Goal: Information Seeking & Learning: Learn about a topic

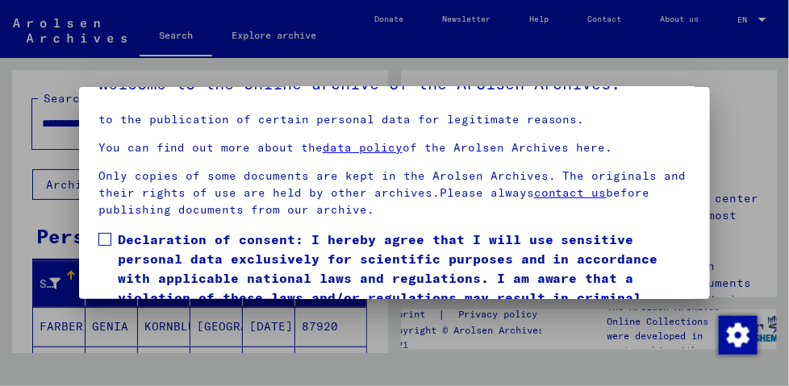
scroll to position [119, 0]
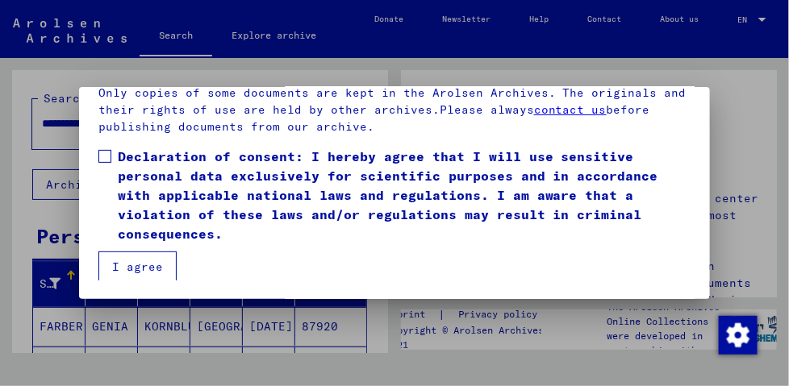
click at [112, 152] on label "Declaration of consent: I hereby agree that I will use sensitive personal data …" at bounding box center [394, 195] width 592 height 97
click at [146, 269] on button "I agree" at bounding box center [137, 267] width 78 height 31
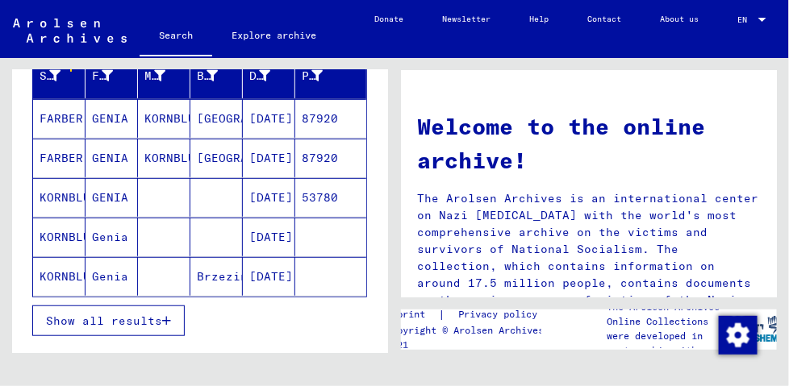
scroll to position [260, 0]
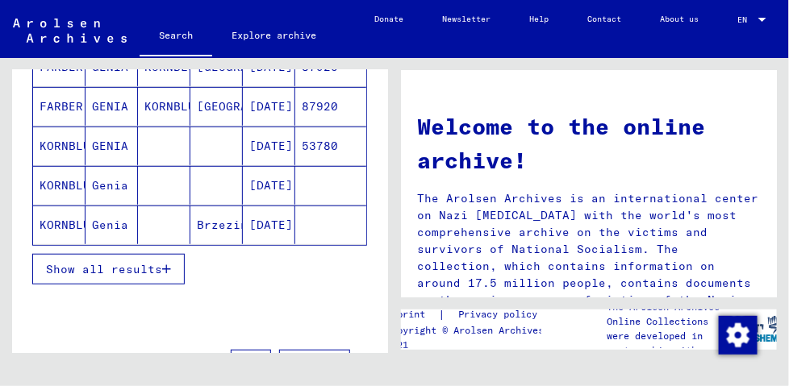
click at [158, 261] on button "Show all results" at bounding box center [108, 269] width 152 height 31
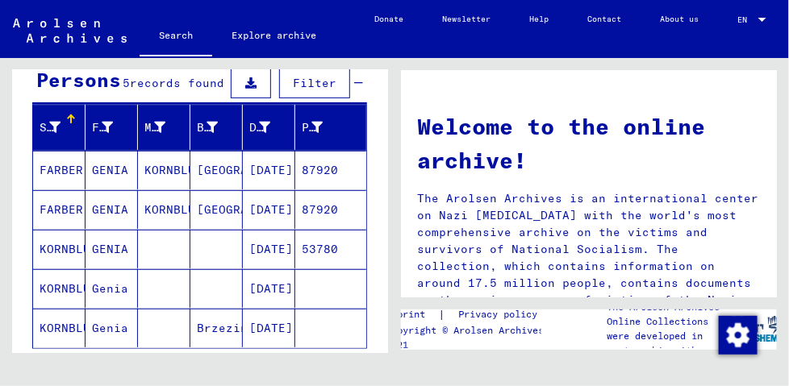
scroll to position [156, 0]
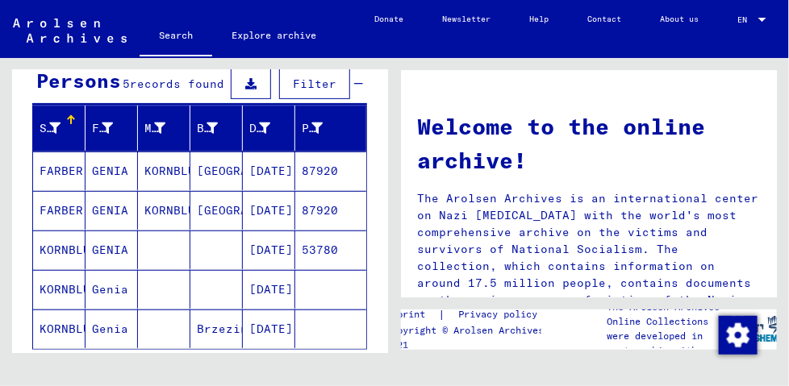
click at [118, 249] on mat-cell "GENIA" at bounding box center [111, 250] width 52 height 39
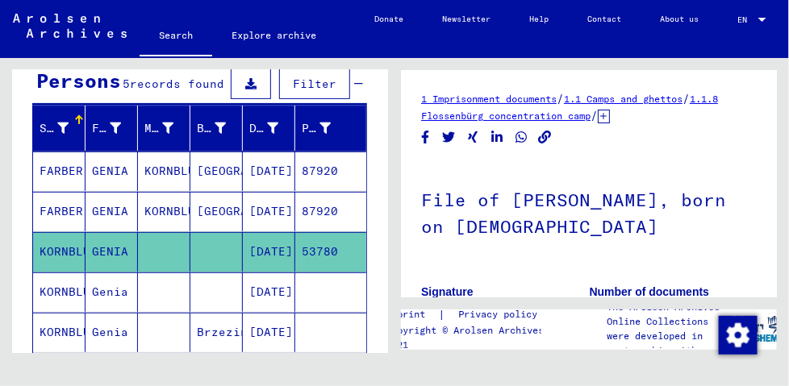
click at [507, 100] on link "1 Imprisonment documents" at bounding box center [489, 99] width 136 height 12
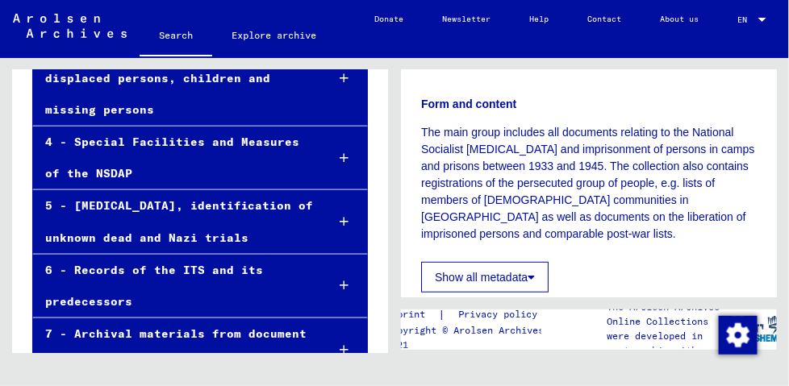
scroll to position [483, 0]
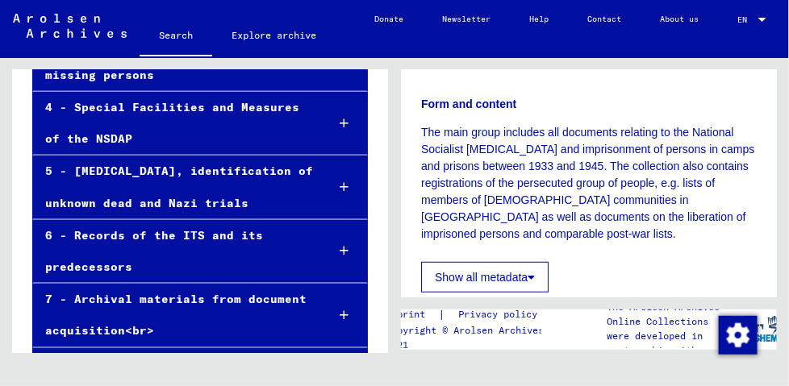
click at [527, 276] on font "Show all metadata" at bounding box center [481, 277] width 93 height 13
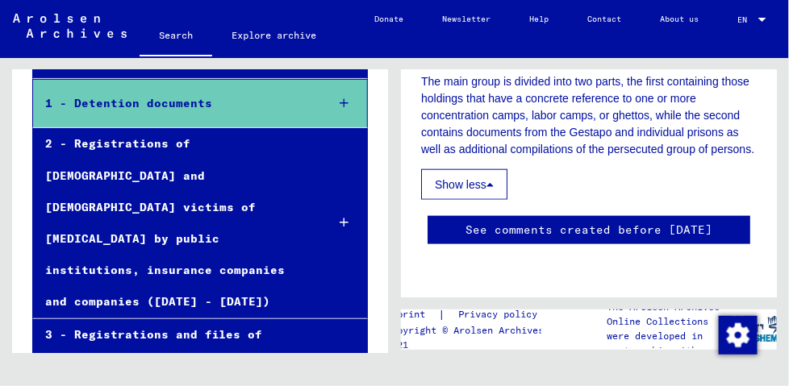
scroll to position [66, 0]
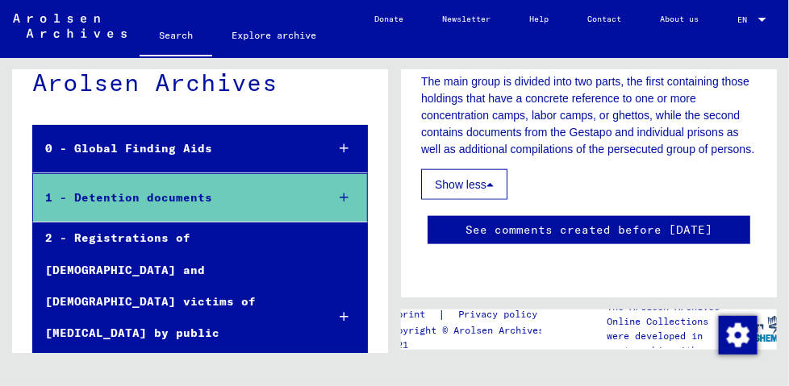
click at [340, 195] on icon at bounding box center [344, 197] width 9 height 11
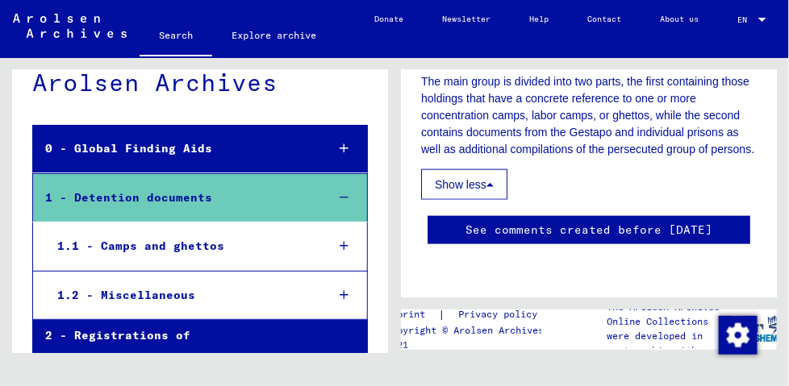
click at [332, 240] on div at bounding box center [344, 247] width 45 height 48
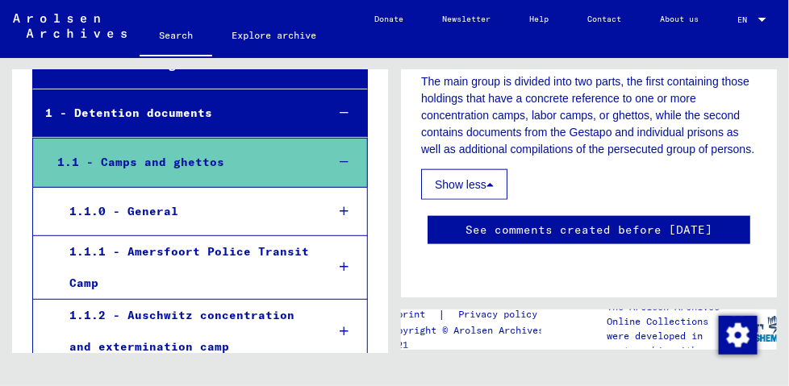
scroll to position [119, 0]
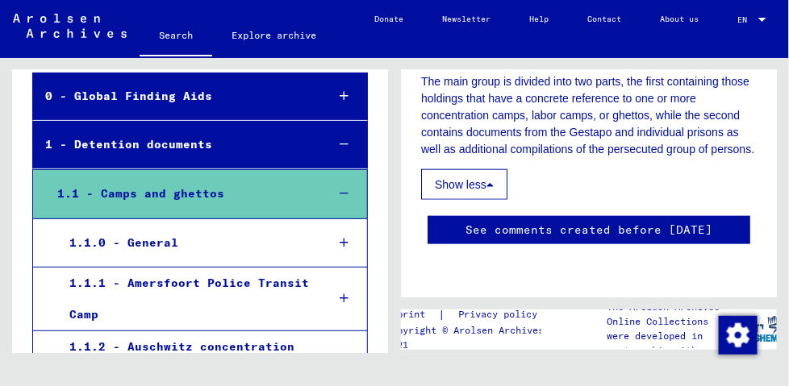
click at [161, 194] on div "1.1 - Camps and ghettos" at bounding box center [179, 193] width 269 height 31
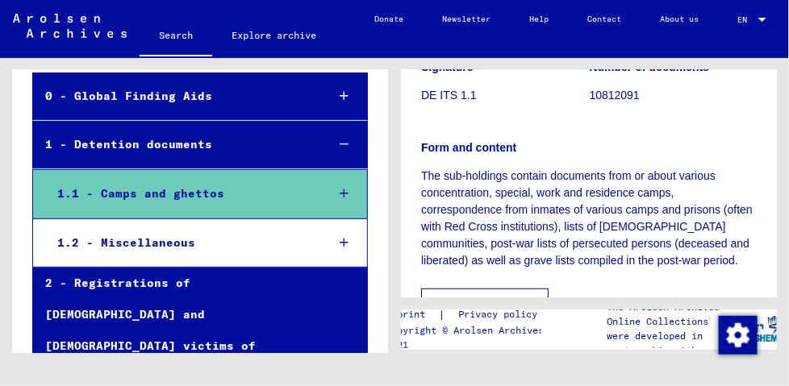
scroll to position [208, 0]
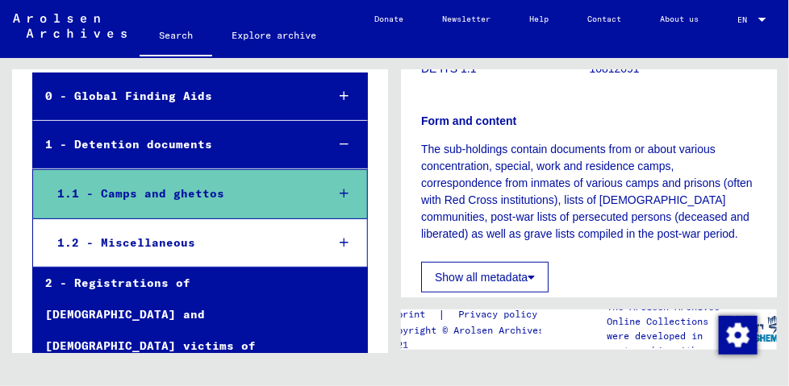
click at [157, 237] on div "1.2 - Miscellaneous" at bounding box center [179, 242] width 269 height 31
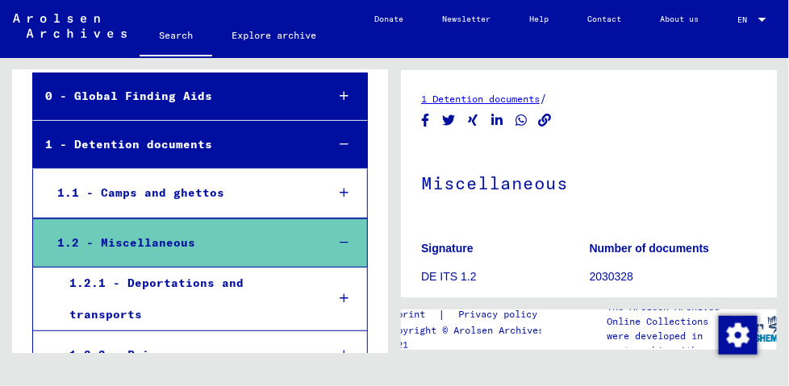
click at [482, 102] on link "1 Detention documents" at bounding box center [480, 99] width 119 height 12
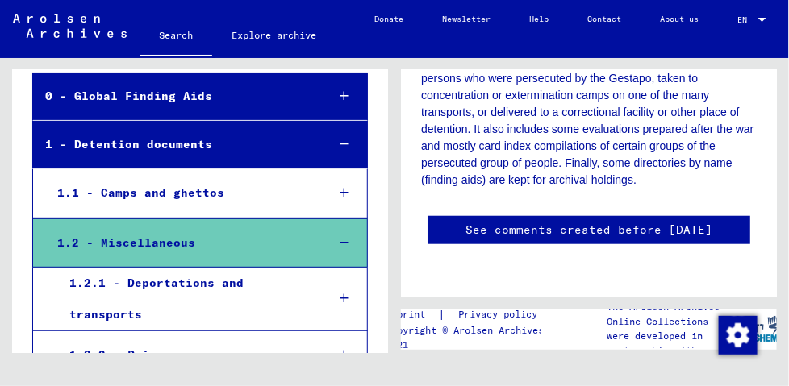
scroll to position [572, 0]
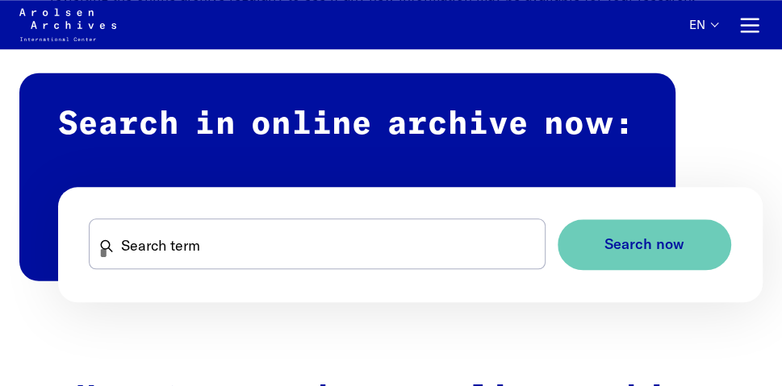
scroll to position [884, 0]
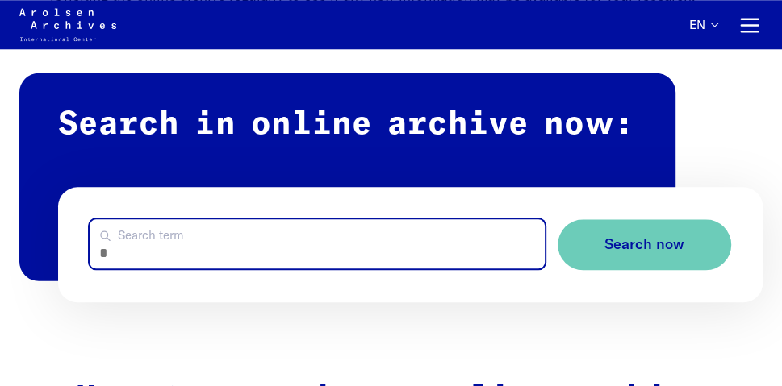
click at [196, 247] on input "Search term" at bounding box center [317, 243] width 455 height 49
type input "********"
click at [557, 219] on button "Search now" at bounding box center [643, 244] width 173 height 51
